Goal: Information Seeking & Learning: Learn about a topic

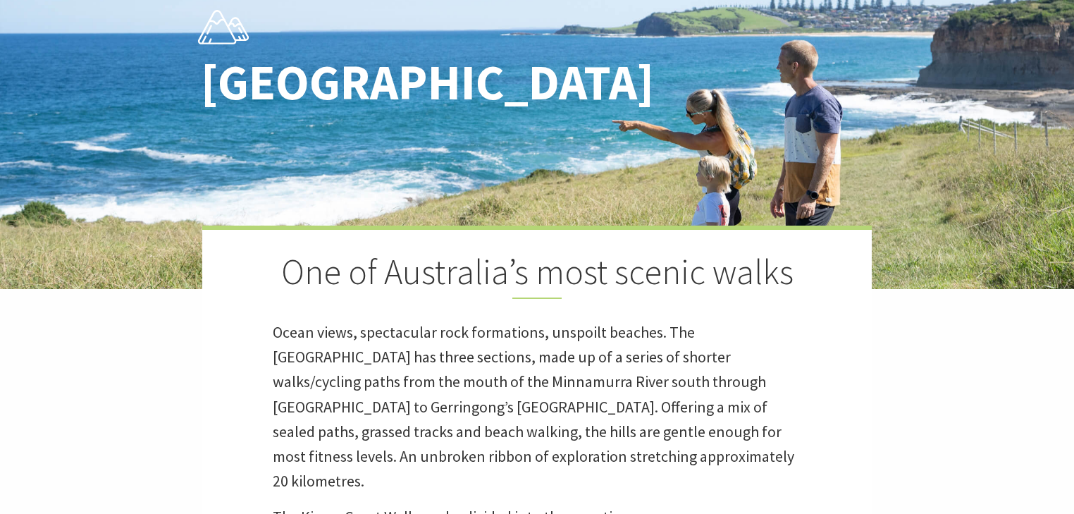
scroll to position [473, 1088]
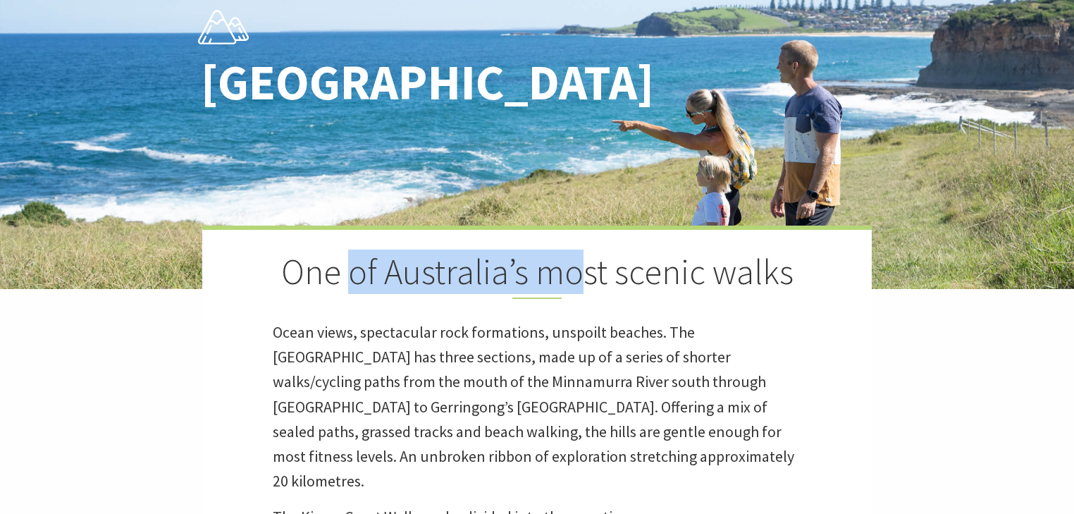
drag, startPoint x: 350, startPoint y: 268, endPoint x: 581, endPoint y: 271, distance: 230.6
click at [581, 271] on h2 "One of Australia’s most scenic walks" at bounding box center [537, 275] width 529 height 48
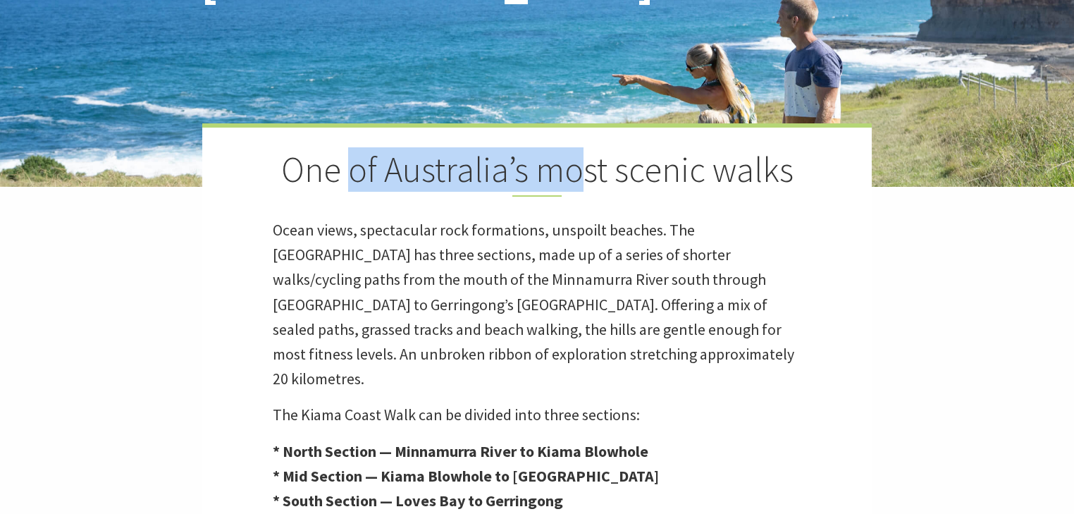
scroll to position [282, 0]
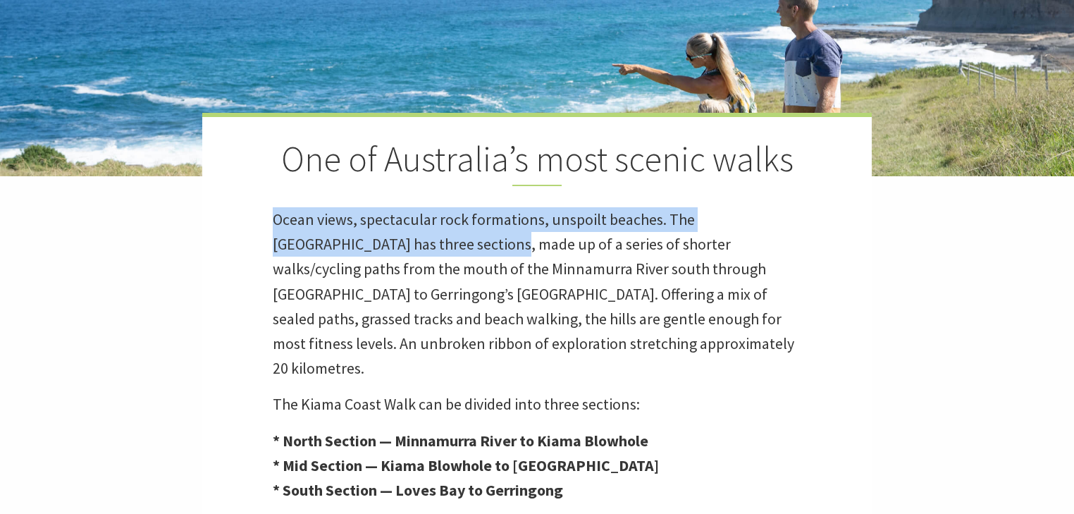
drag, startPoint x: 268, startPoint y: 228, endPoint x: 428, endPoint y: 246, distance: 161.1
click at [428, 246] on div "One of Australia’s most scenic walks Ocean views, spectacular rock formations, …" at bounding box center [537, 381] width 670 height 537
click at [428, 246] on p "Ocean views, spectacular rock formations, unspoilt beaches. The Kiama Coast Wal…" at bounding box center [537, 293] width 529 height 173
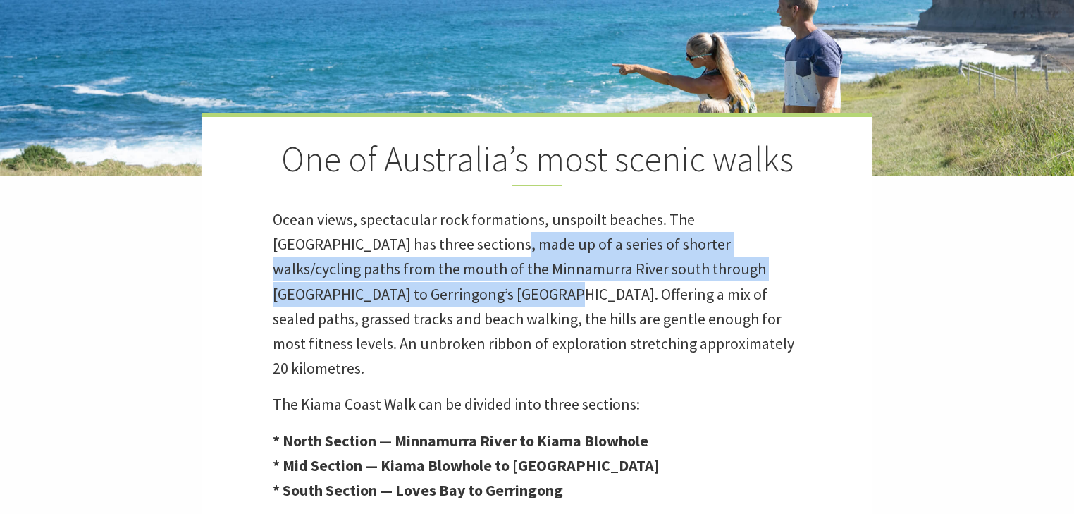
drag, startPoint x: 428, startPoint y: 246, endPoint x: 335, endPoint y: 295, distance: 105.3
click at [335, 295] on p "Ocean views, spectacular rock formations, unspoilt beaches. The Kiama Coast Wal…" at bounding box center [537, 293] width 529 height 173
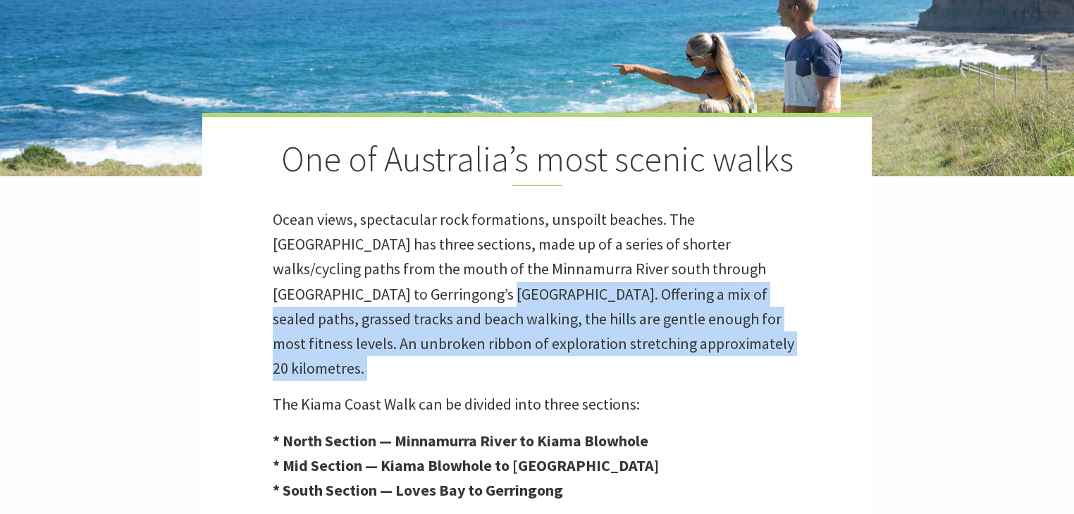
drag, startPoint x: 335, startPoint y: 295, endPoint x: 594, endPoint y: 324, distance: 261.1
click at [545, 341] on p "Ocean views, spectacular rock formations, unspoilt beaches. The Kiama Coast Wal…" at bounding box center [537, 293] width 529 height 173
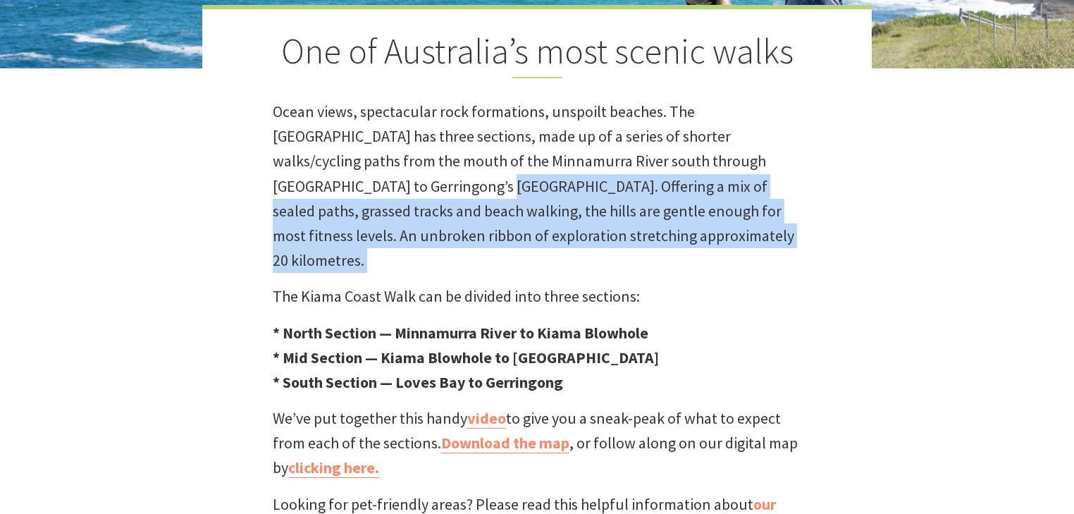
scroll to position [395, 0]
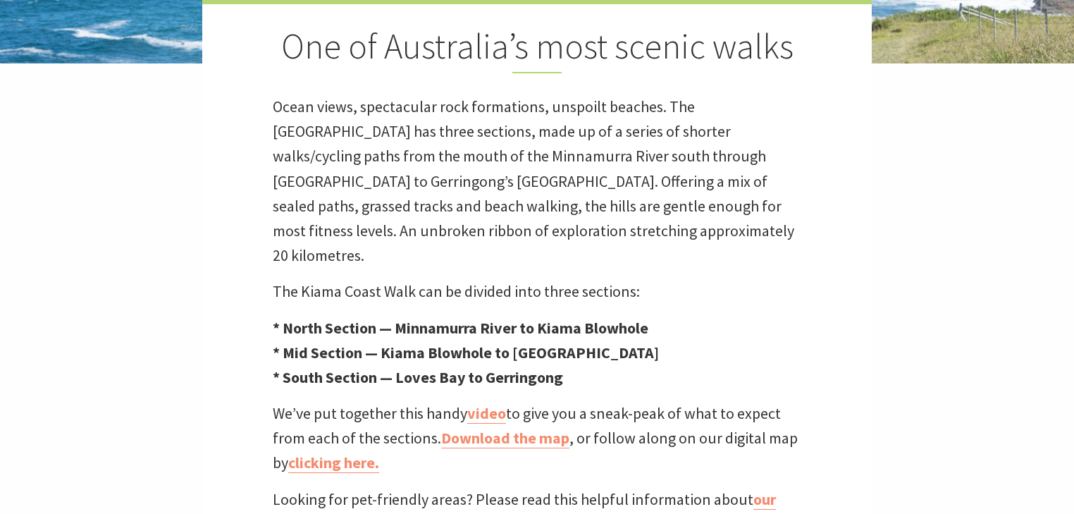
click at [575, 252] on div "One of Australia’s most scenic walks Ocean views, spectacular rock formations, …" at bounding box center [537, 268] width 670 height 537
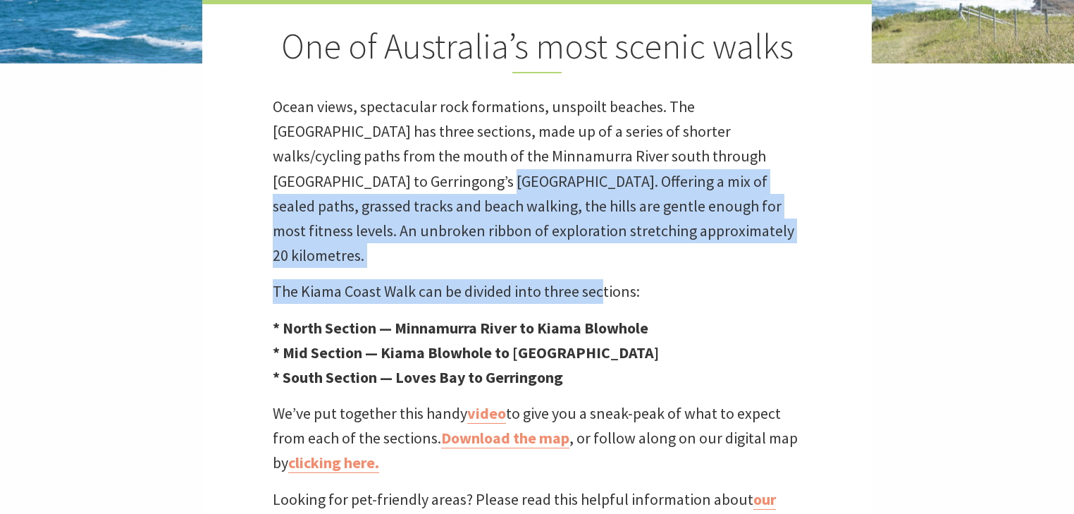
drag, startPoint x: 323, startPoint y: 180, endPoint x: 611, endPoint y: 248, distance: 296.2
click at [611, 248] on div "One of Australia’s most scenic walks Ocean views, spectacular rock formations, …" at bounding box center [537, 268] width 670 height 537
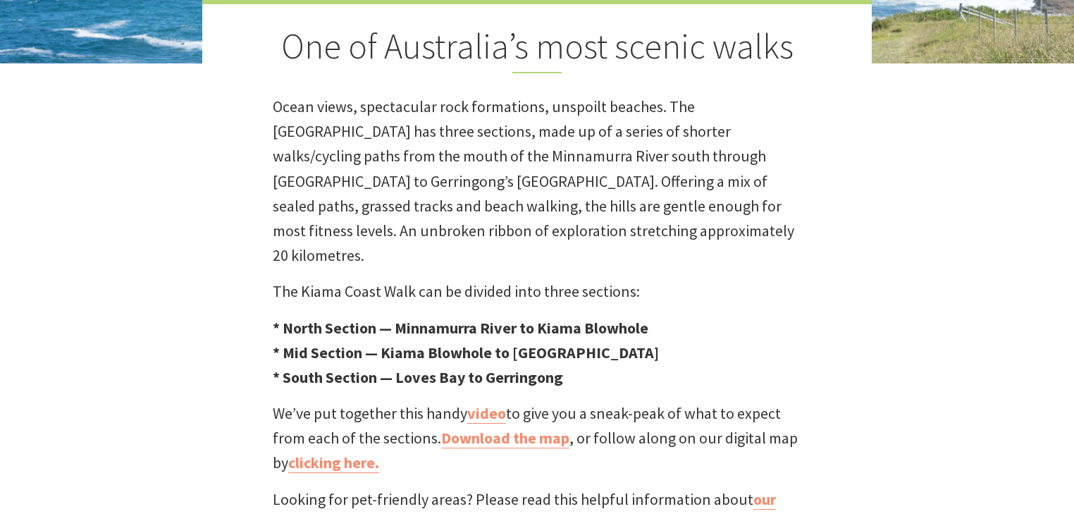
click at [653, 279] on p "The Kiama Coast Walk can be divided into three sections:" at bounding box center [537, 291] width 529 height 25
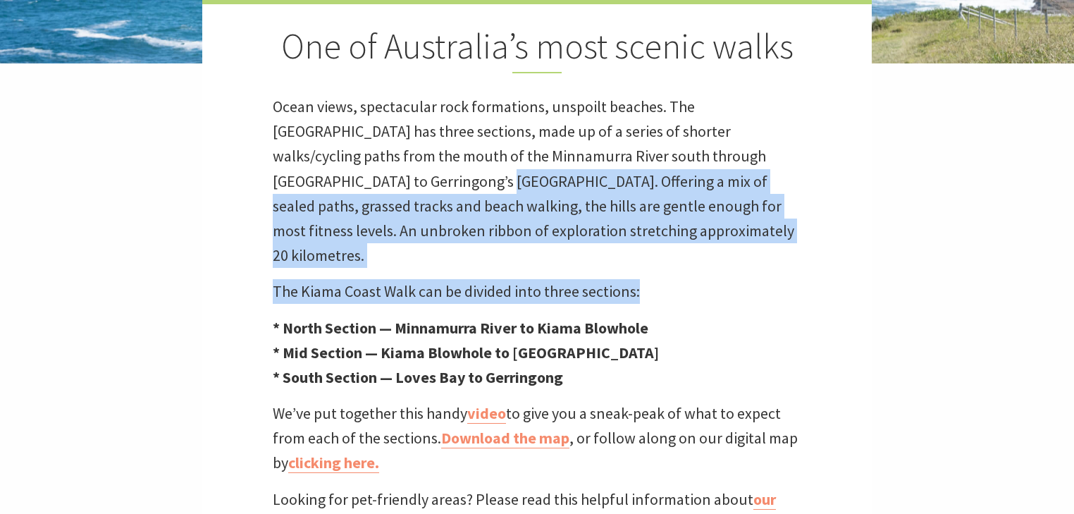
drag, startPoint x: 654, startPoint y: 267, endPoint x: 313, endPoint y: 178, distance: 351.9
click at [320, 181] on div "One of Australia’s most scenic walks Ocean views, spectacular rock formations, …" at bounding box center [537, 268] width 670 height 537
click at [336, 171] on p "Ocean views, spectacular rock formations, unspoilt beaches. The Kiama Coast Wal…" at bounding box center [537, 180] width 529 height 173
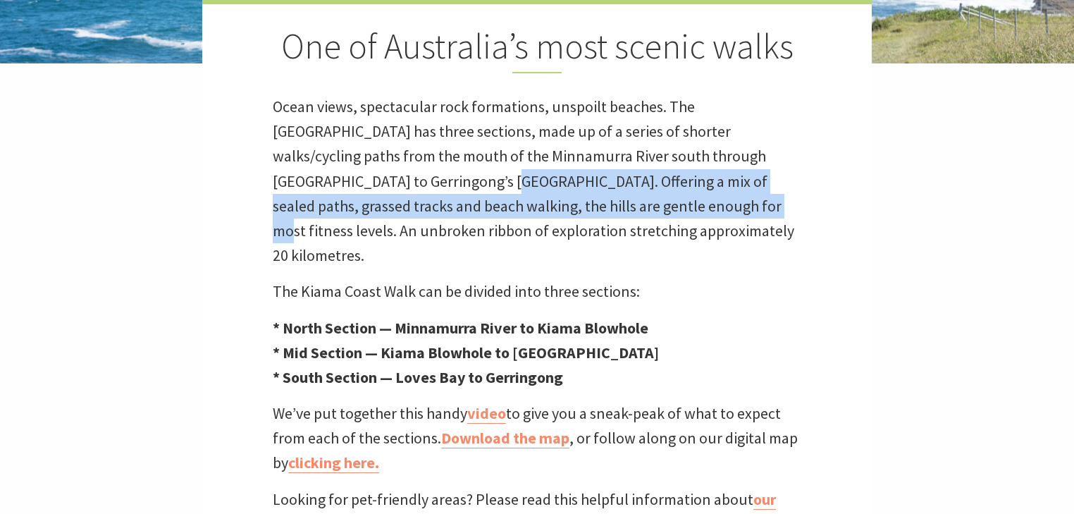
drag, startPoint x: 326, startPoint y: 176, endPoint x: 539, endPoint y: 207, distance: 214.4
click at [539, 207] on p "Ocean views, spectacular rock formations, unspoilt beaches. The Kiama Coast Wal…" at bounding box center [537, 180] width 529 height 173
click at [477, 194] on p "Ocean views, spectacular rock formations, unspoilt beaches. The Kiama Coast Wal…" at bounding box center [537, 180] width 529 height 173
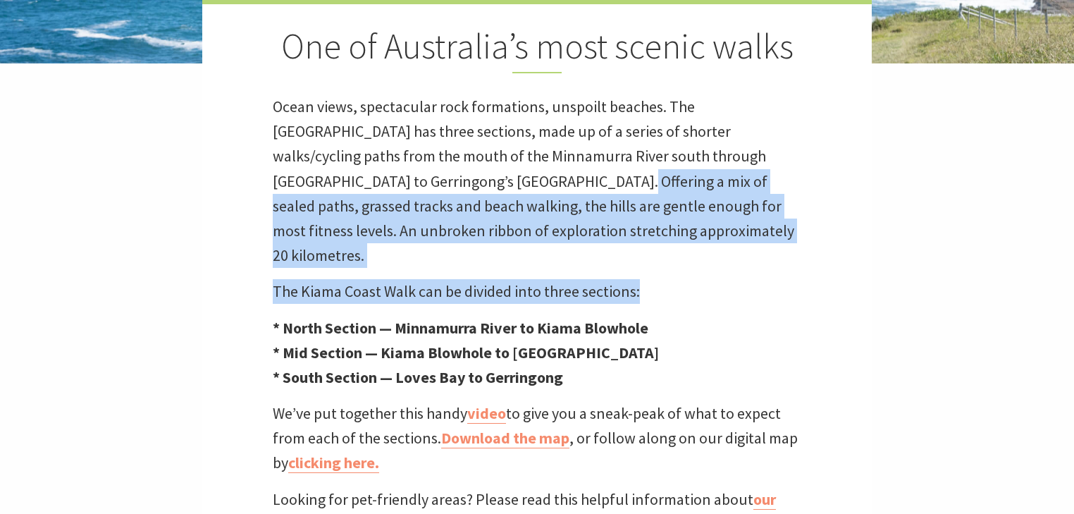
drag, startPoint x: 430, startPoint y: 182, endPoint x: 673, endPoint y: 271, distance: 258.9
click at [673, 271] on div "One of Australia’s most scenic walks Ocean views, spectacular rock formations, …" at bounding box center [537, 268] width 670 height 537
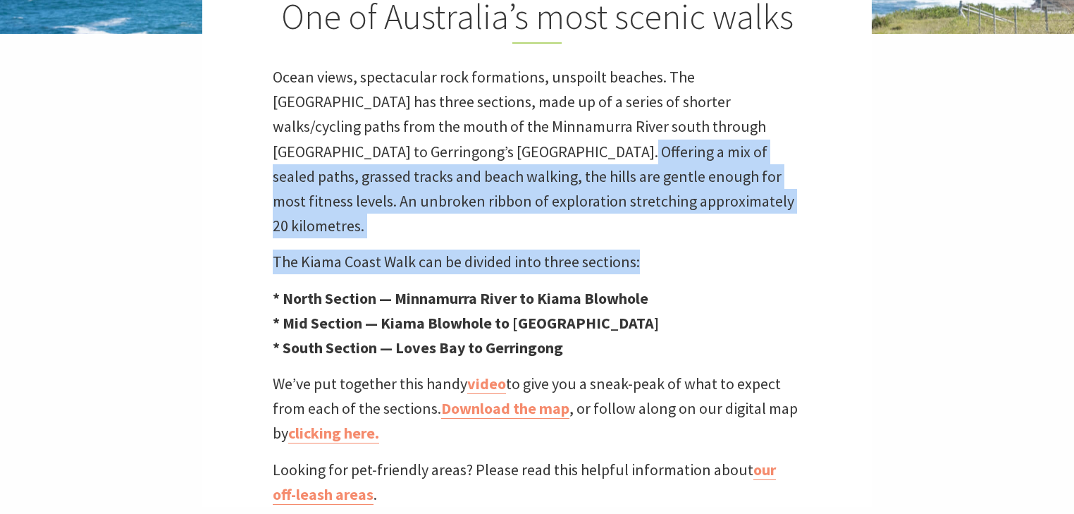
scroll to position [451, 0]
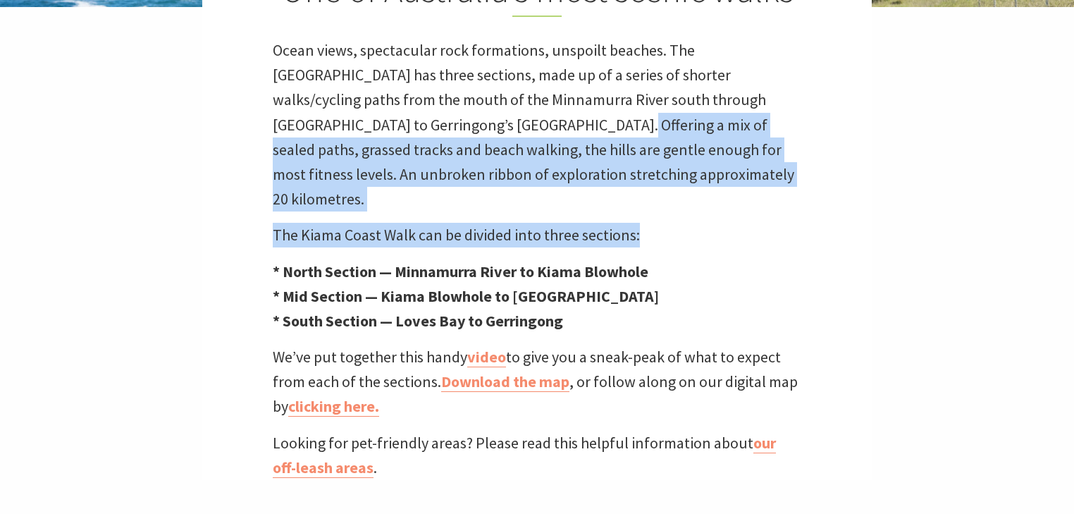
drag, startPoint x: 371, startPoint y: 240, endPoint x: 685, endPoint y: 290, distance: 318.5
click at [685, 290] on p "* North Section — Minnamurra River to Kiama Blowhole * Mid Section — Kiama Blow…" at bounding box center [537, 296] width 529 height 75
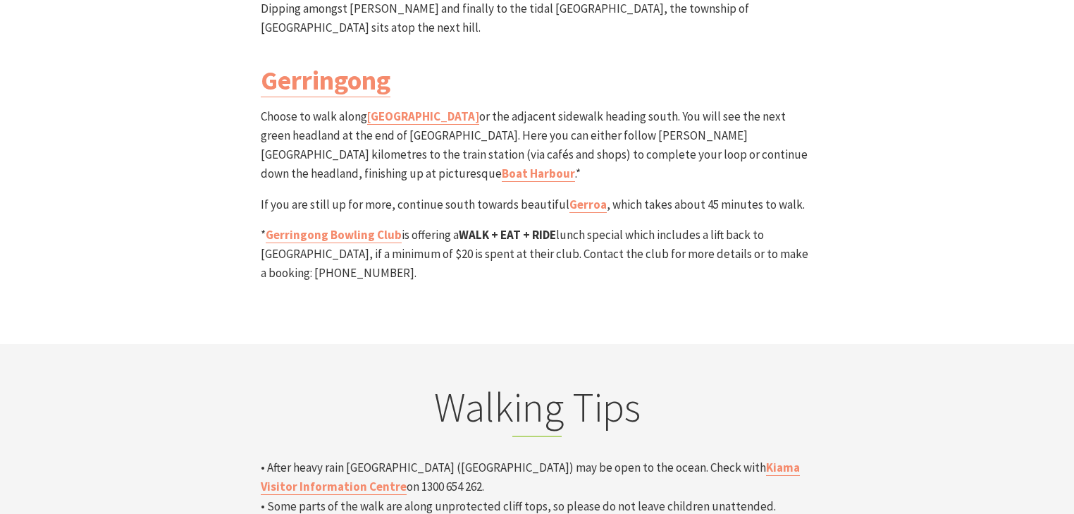
scroll to position [4287, 0]
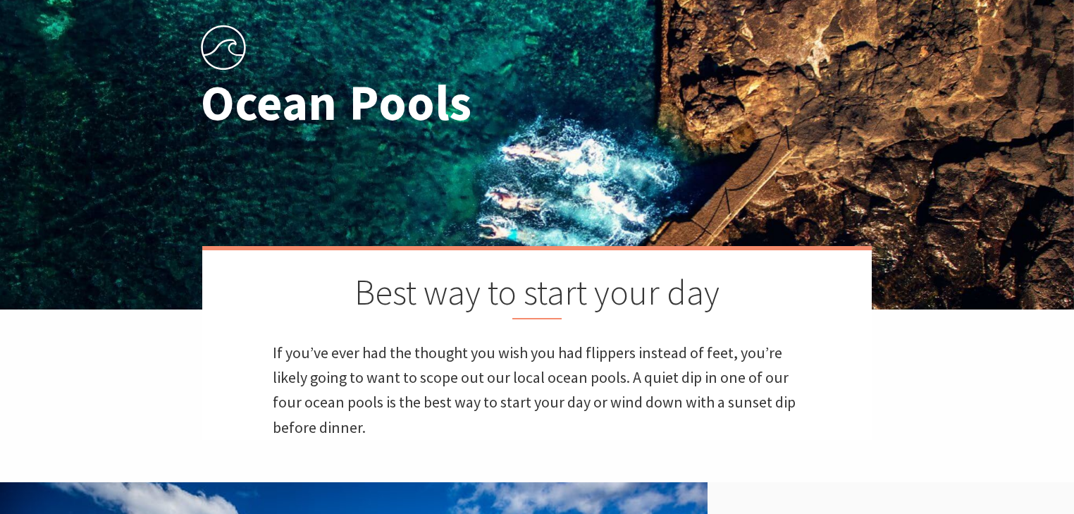
scroll to position [169, 0]
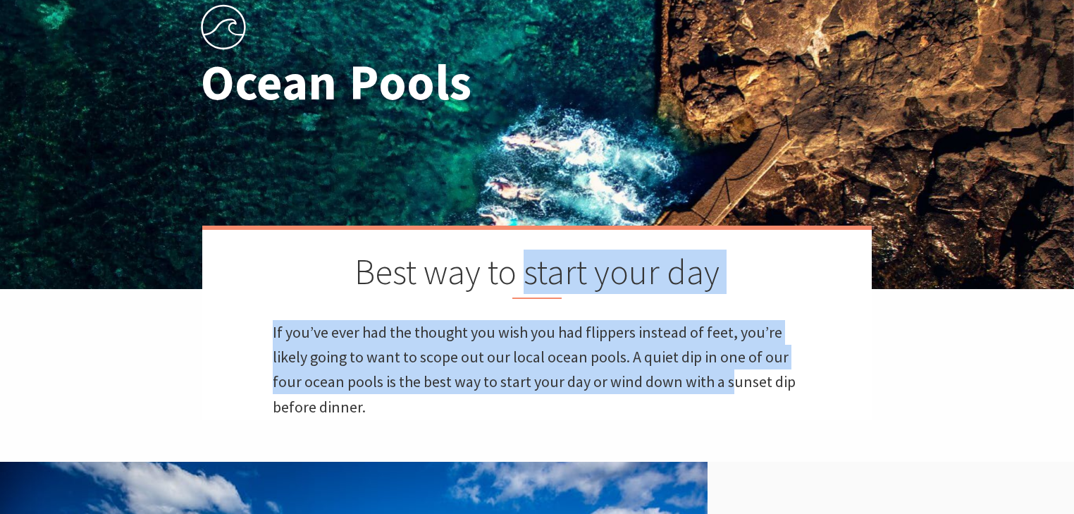
drag, startPoint x: 522, startPoint y: 274, endPoint x: 728, endPoint y: 367, distance: 225.9
click at [730, 374] on div "Best way to start your day If you’ve ever had the thought you wish you had flip…" at bounding box center [537, 323] width 670 height 194
drag, startPoint x: 310, startPoint y: 347, endPoint x: 284, endPoint y: 336, distance: 28.4
click at [310, 347] on p "If you’ve ever had the thought you wish you had flippers instead of feet, you’r…" at bounding box center [537, 369] width 529 height 99
click at [274, 332] on p "If you’ve ever had the thought you wish you had flippers instead of feet, you’r…" at bounding box center [537, 369] width 529 height 99
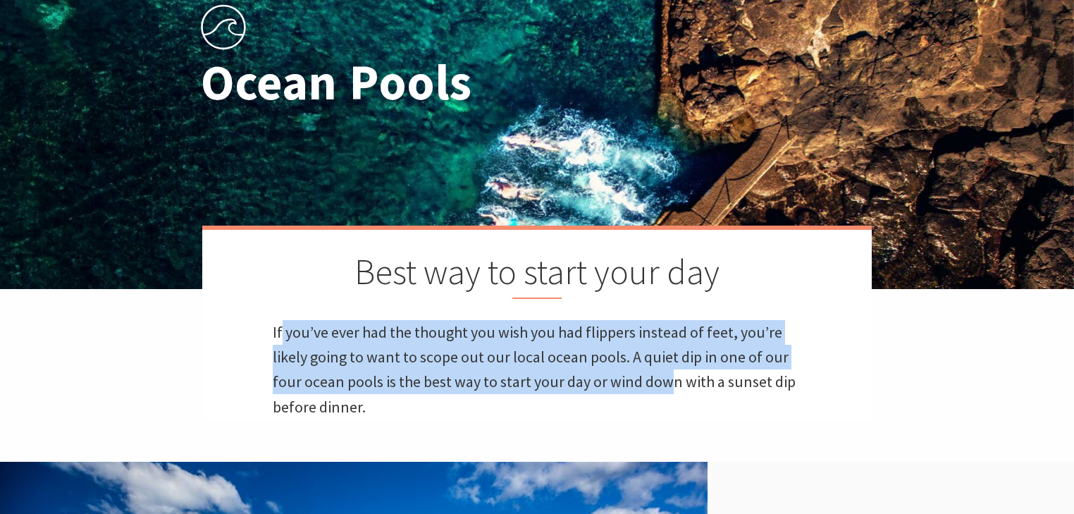
drag, startPoint x: 282, startPoint y: 331, endPoint x: 673, endPoint y: 390, distance: 395.1
click at [673, 390] on p "If you’ve ever had the thought you wish you had flippers instead of feet, you’r…" at bounding box center [537, 369] width 529 height 99
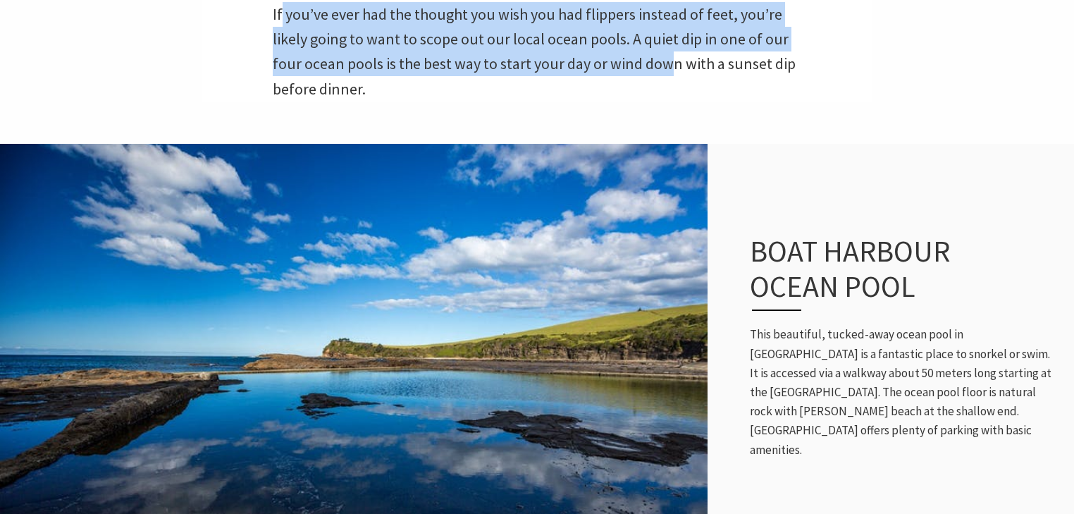
scroll to position [564, 0]
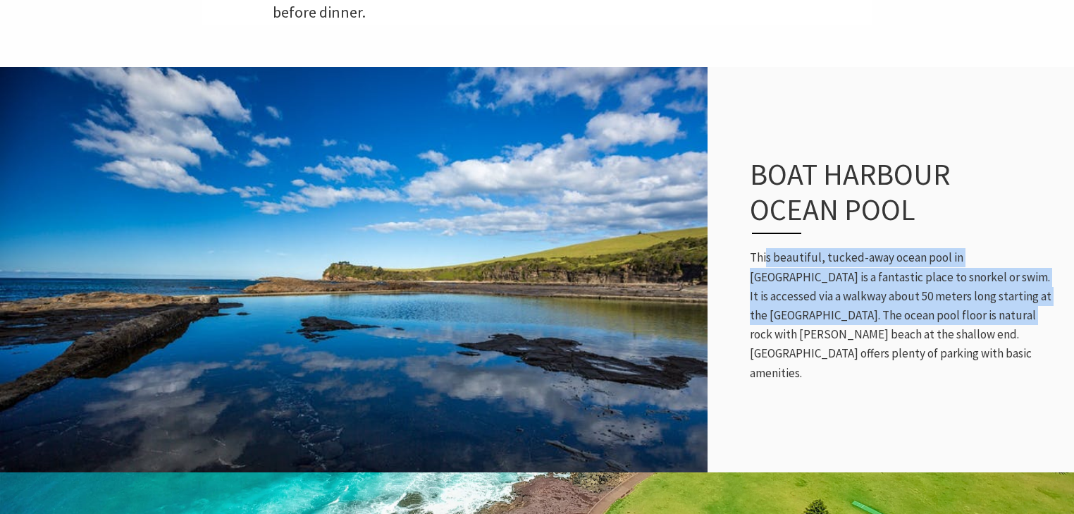
drag, startPoint x: 767, startPoint y: 264, endPoint x: 924, endPoint y: 324, distance: 167.9
click at [924, 324] on p "This beautiful, tucked-away ocean pool in [GEOGRAPHIC_DATA] is a fantastic plac…" at bounding box center [905, 315] width 310 height 134
click at [922, 324] on p "This beautiful, tucked-away ocean pool in [GEOGRAPHIC_DATA] is a fantastic plac…" at bounding box center [905, 315] width 310 height 134
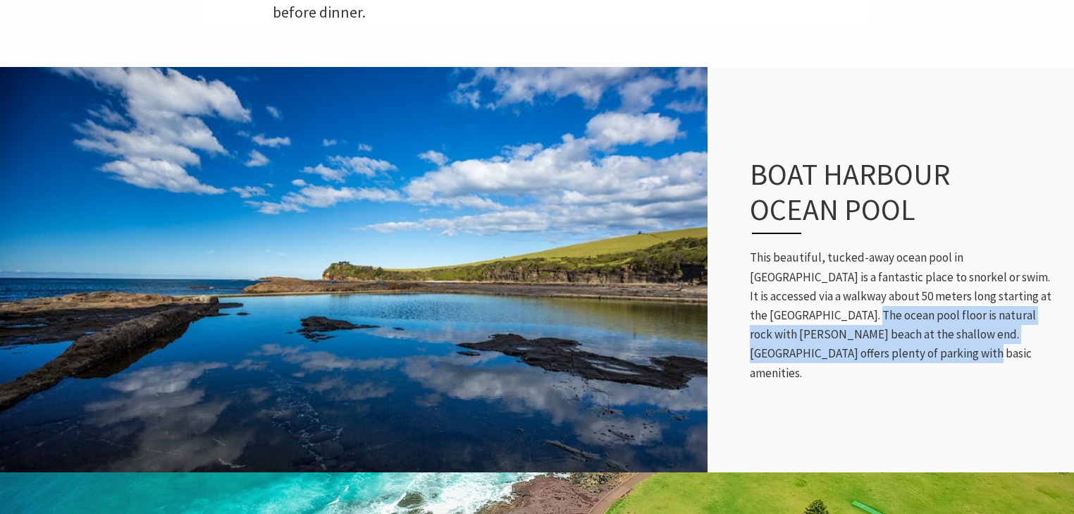
drag, startPoint x: 772, startPoint y: 332, endPoint x: 923, endPoint y: 365, distance: 154.5
click at [923, 365] on p "This beautiful, tucked-away ocean pool in [GEOGRAPHIC_DATA] is a fantastic plac…" at bounding box center [905, 315] width 310 height 134
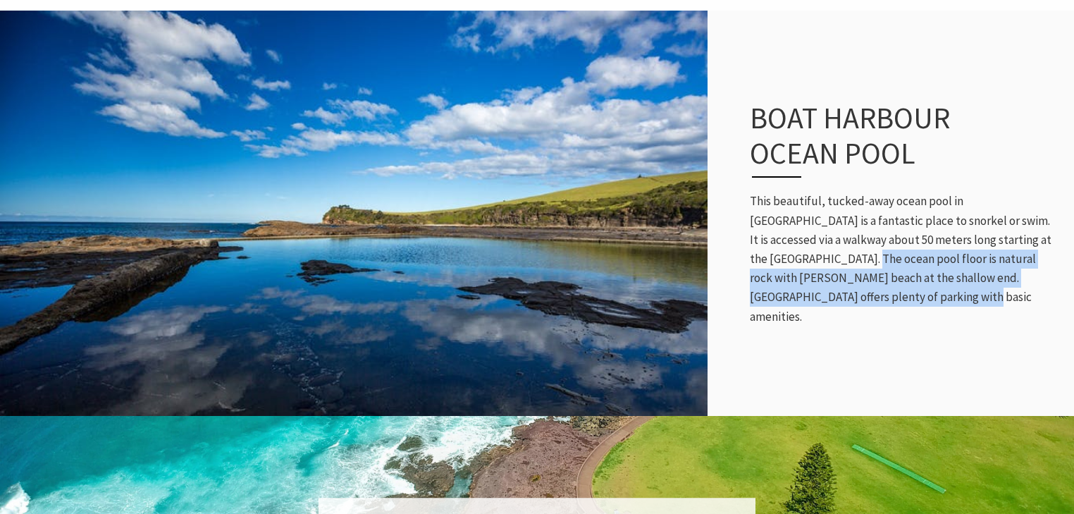
scroll to position [1015, 0]
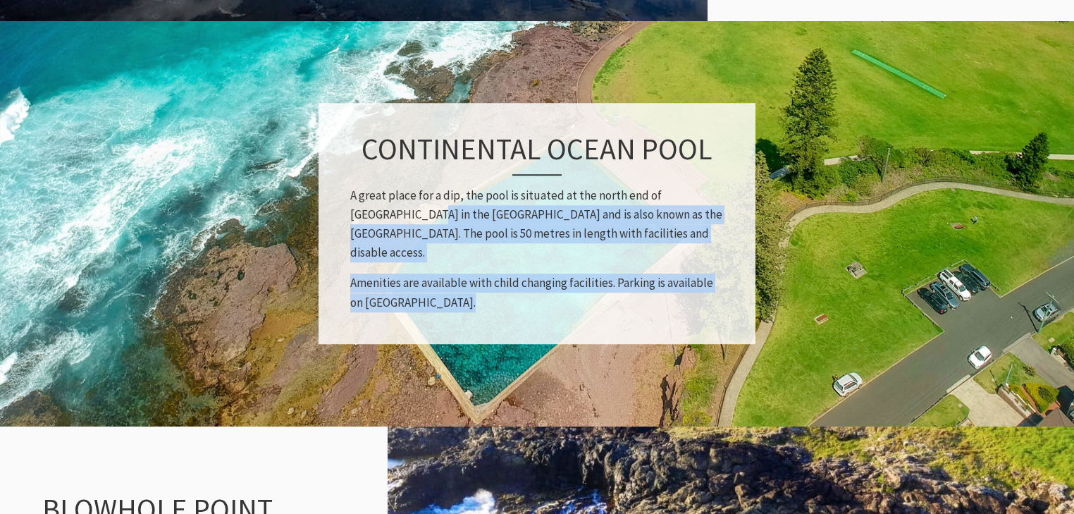
drag, startPoint x: 375, startPoint y: 220, endPoint x: 642, endPoint y: 285, distance: 275.0
click at [642, 285] on div "Continental Ocean Pool A great place for a dip, the pool is situated at the nor…" at bounding box center [537, 223] width 437 height 241
click at [642, 285] on p "Amenities are available with child changing facilities. Parking is available on…" at bounding box center [537, 293] width 374 height 38
drag, startPoint x: 685, startPoint y: 296, endPoint x: 688, endPoint y: 316, distance: 19.9
click at [685, 296] on p "Amenities are available with child changing facilities. Parking is available on…" at bounding box center [537, 293] width 374 height 38
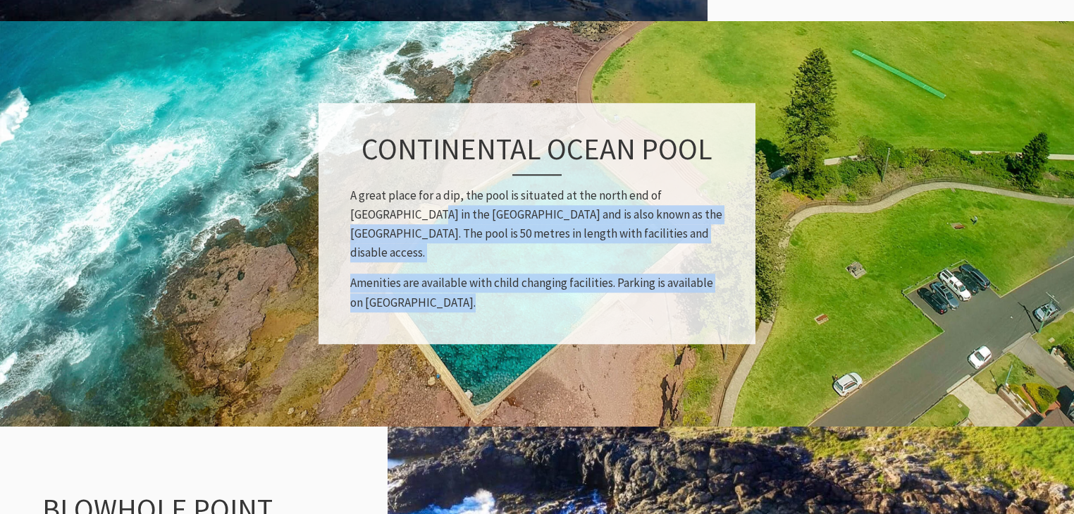
click at [691, 322] on div "Continental Ocean Pool A great place for a dip, the pool is situated at the nor…" at bounding box center [537, 223] width 437 height 241
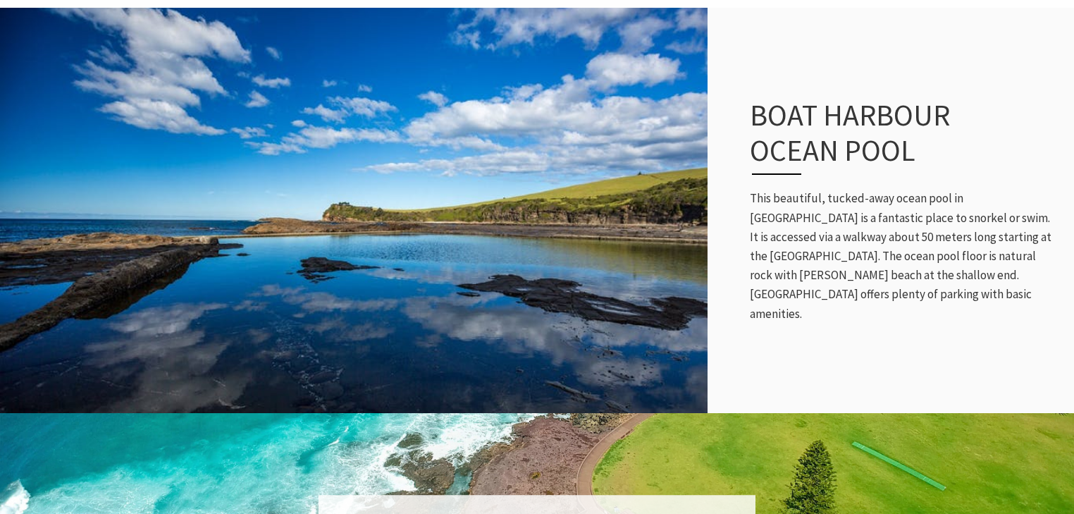
scroll to position [663, 0]
